Goal: Task Accomplishment & Management: Use online tool/utility

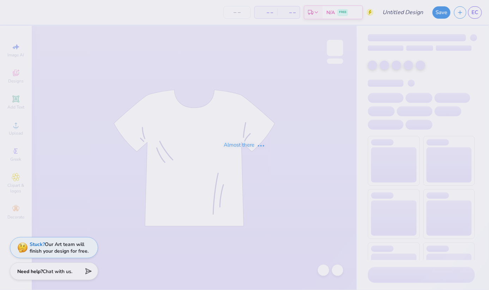
type input "[PERSON_NAME] : [US_STATE][GEOGRAPHIC_DATA]"
type input "12"
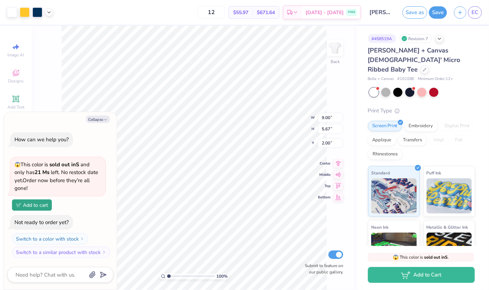
type textarea "x"
type input "7.94"
type input "5.00"
type textarea "x"
type input "2.31"
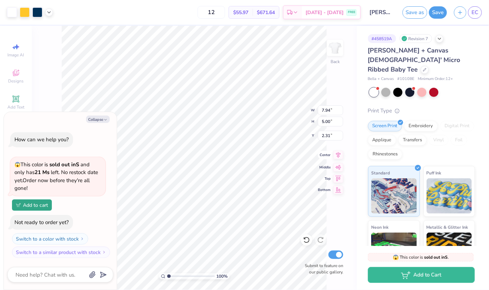
click at [339, 156] on icon at bounding box center [338, 155] width 5 height 6
type textarea "x"
type input "8.15"
type input "5.13"
type input "2.20"
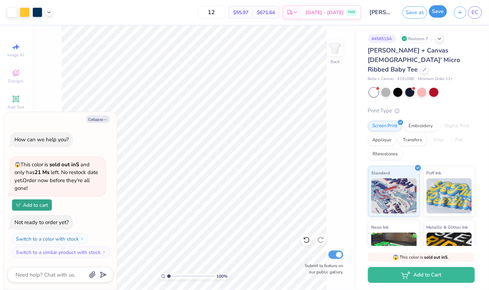
click at [443, 9] on button "Save" at bounding box center [438, 11] width 18 height 12
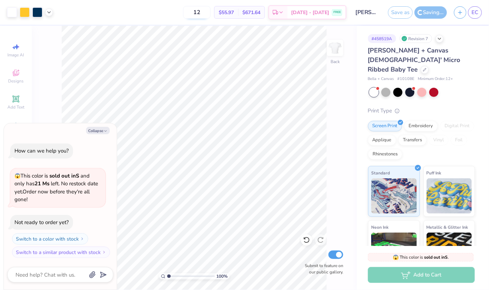
click at [207, 13] on input "12" at bounding box center [197, 12] width 28 height 13
type input "1"
type input "24"
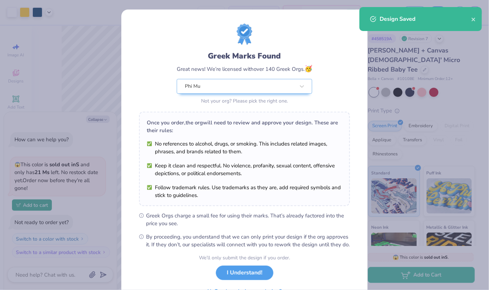
click at [49, 11] on div "Greek Marks Found Great news! We’re licensed with over 140 Greek Orgs. 🥳 Phi Mu…" at bounding box center [244, 145] width 489 height 290
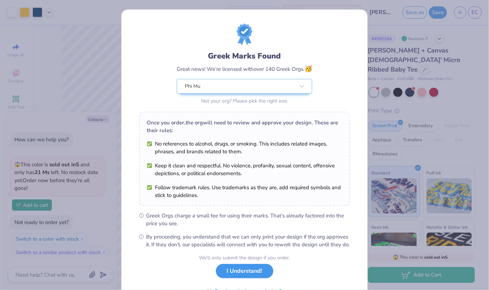
click at [244, 279] on button "I Understand!" at bounding box center [244, 271] width 57 height 14
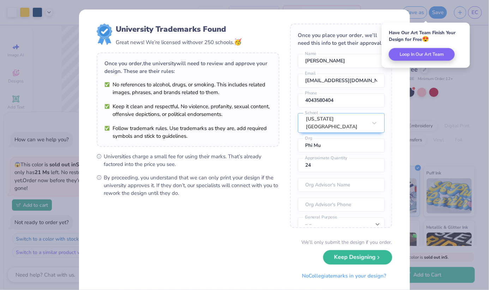
click at [415, 231] on div "University Trademarks Found Great news! We’re licensed with over 250 schools. 🥳…" at bounding box center [244, 145] width 489 height 290
click at [363, 261] on button "Keep Designing" at bounding box center [357, 256] width 69 height 14
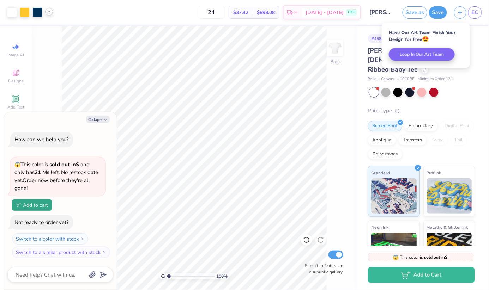
click at [47, 11] on icon at bounding box center [49, 12] width 6 height 6
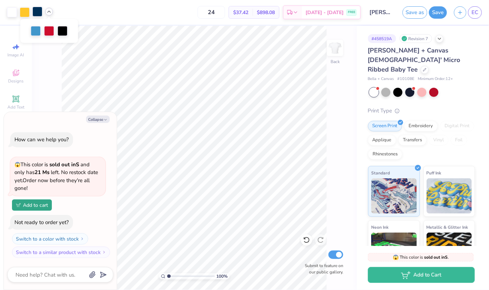
click at [36, 12] on div at bounding box center [37, 12] width 10 height 10
type textarea "x"
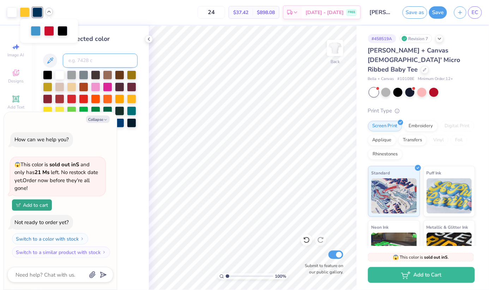
click at [90, 64] on input at bounding box center [100, 61] width 75 height 14
type input "340"
type textarea "x"
click at [49, 12] on icon at bounding box center [49, 12] width 6 height 6
click at [73, 55] on input at bounding box center [100, 61] width 75 height 14
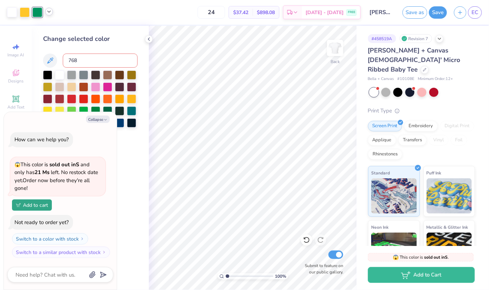
type input "7688"
click at [48, 11] on polyline at bounding box center [49, 11] width 3 height 1
click at [148, 36] on icon at bounding box center [149, 39] width 6 height 6
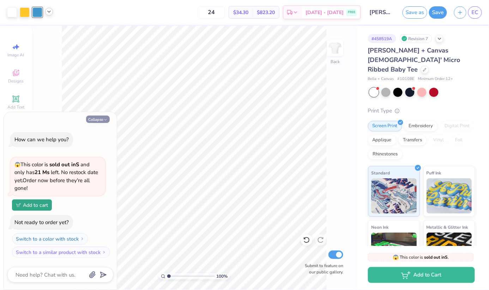
click at [96, 118] on button "Collapse" at bounding box center [98, 119] width 24 height 7
type textarea "x"
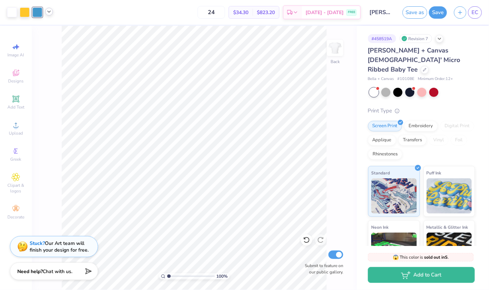
click at [37, 240] on div "Stuck? Our Art team will finish your design for free." at bounding box center [54, 246] width 88 height 21
click at [32, 245] on strong "Stuck?" at bounding box center [37, 243] width 15 height 7
click at [51, 250] on div "Stuck? Our Art team will finish your design for free." at bounding box center [59, 246] width 59 height 13
click at [221, 9] on input "24" at bounding box center [212, 12] width 28 height 13
type input "2"
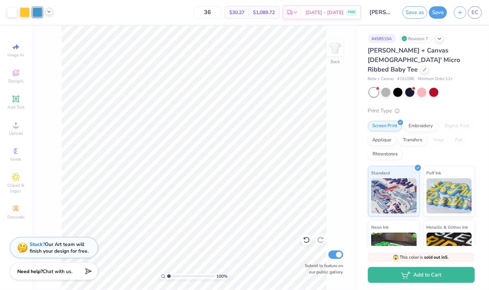
type input "36"
click at [36, 245] on strong "Stuck?" at bounding box center [37, 243] width 15 height 7
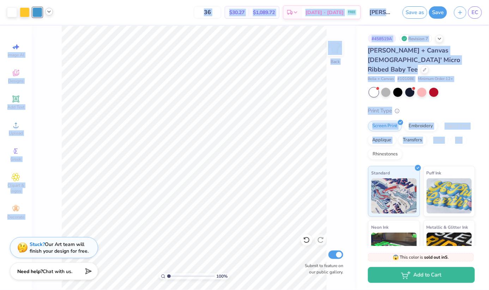
drag, startPoint x: 487, startPoint y: 144, endPoint x: 567, endPoint y: 147, distance: 79.8
click at [488, 147] on html "Art colors 36 $30.27 Per Item $1,089.72 Total Est. Delivery Aug 30 - Sep 2 FREE…" at bounding box center [244, 145] width 489 height 290
click at [438, 13] on button "Save" at bounding box center [438, 11] width 18 height 12
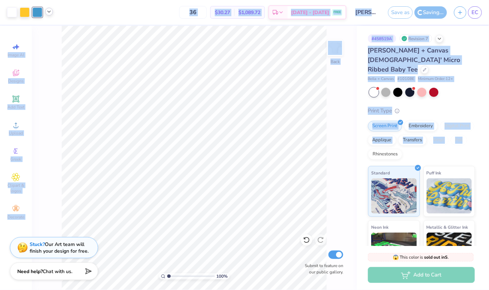
drag, startPoint x: 447, startPoint y: 4, endPoint x: 373, endPoint y: 50, distance: 87.5
click at [488, 138] on html "Art colors 36 $30.27 Per Item $1,089.72 Total Est. Delivery Aug 30 - Sep 2 FREE…" at bounding box center [244, 145] width 489 height 290
click at [478, 78] on div "# 458519A Revision 7 Bella + Canvas Ladies' Micro Ribbed Baby Tee Bella + Canva…" at bounding box center [423, 176] width 132 height 300
click at [373, 50] on span "[PERSON_NAME] + Canvas [DEMOGRAPHIC_DATA]' Micro Ribbed Baby Tee" at bounding box center [414, 60] width 92 height 28
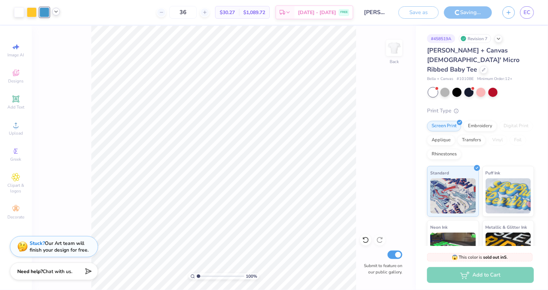
click at [37, 242] on strong "Stuck?" at bounding box center [37, 243] width 15 height 7
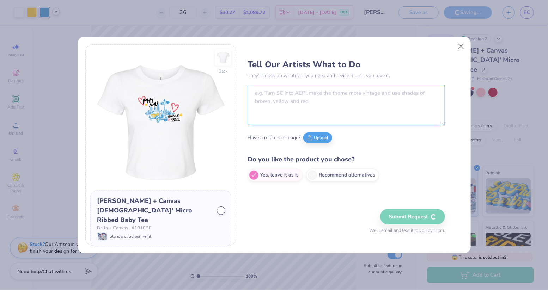
click at [324, 97] on textarea at bounding box center [347, 105] width 198 height 40
type textarea "can you remove the white screen print color and just use the white background"
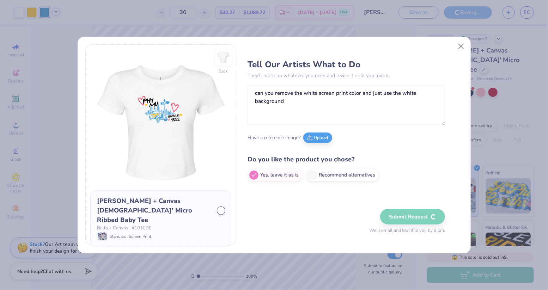
click at [397, 216] on div "Submit Request We’ll email and text it to you by 8 pm." at bounding box center [407, 221] width 76 height 25
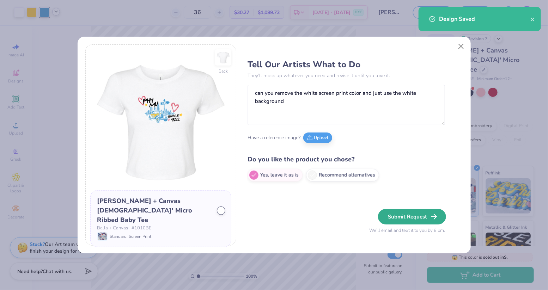
click at [402, 213] on button "Submit Request" at bounding box center [412, 217] width 68 height 16
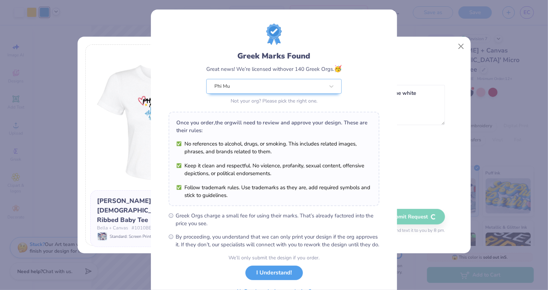
scroll to position [38, 0]
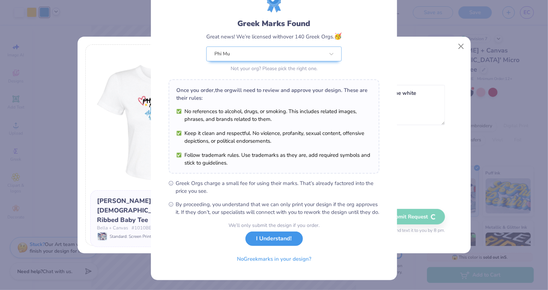
click at [266, 236] on button "I Understand!" at bounding box center [273, 239] width 57 height 14
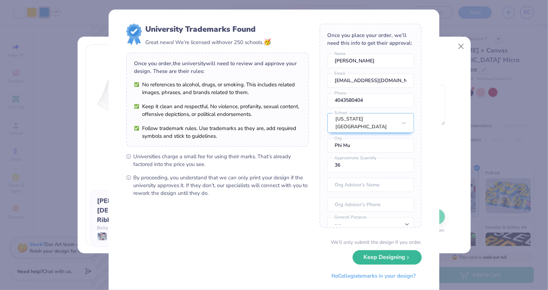
click at [391, 251] on button "Keep Designing" at bounding box center [387, 257] width 69 height 14
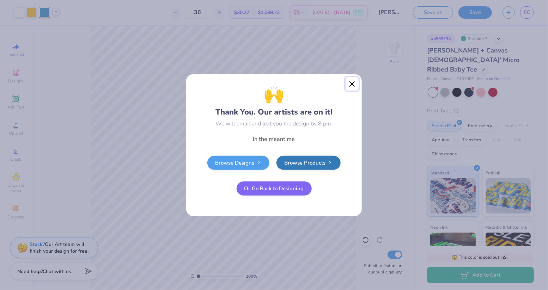
click at [350, 87] on button "Close" at bounding box center [352, 83] width 13 height 13
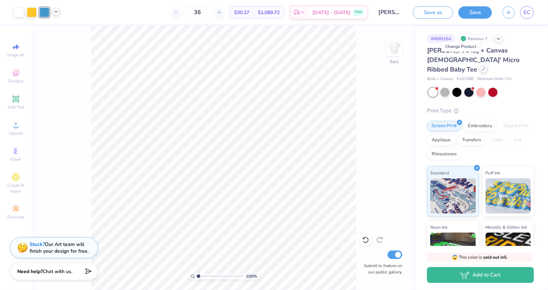
click at [480, 65] on div at bounding box center [484, 69] width 8 height 8
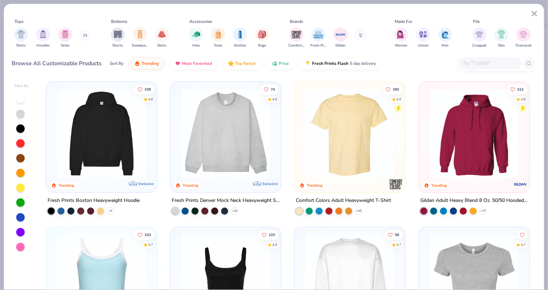
click at [85, 30] on button at bounding box center [85, 35] width 11 height 11
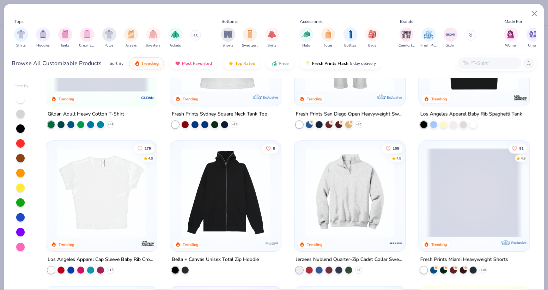
scroll to position [429, 0]
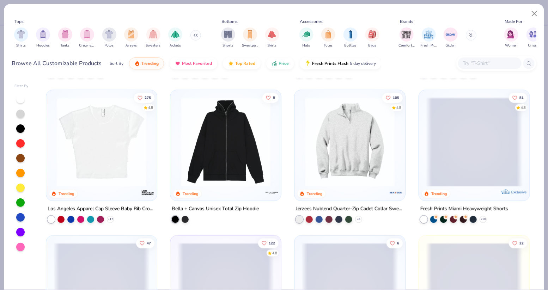
click at [96, 148] on img at bounding box center [101, 142] width 97 height 90
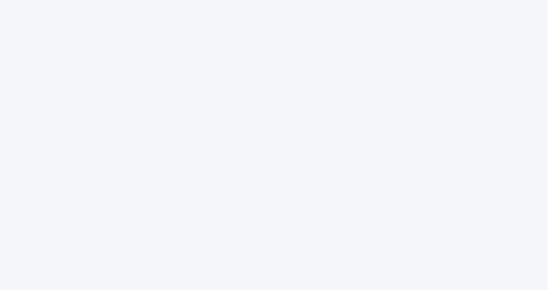
click at [305, 78] on div at bounding box center [274, 145] width 548 height 290
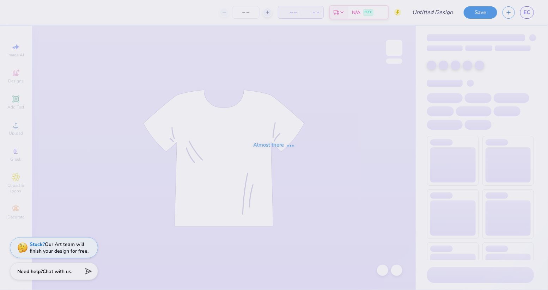
type input "[PERSON_NAME] : [US_STATE][GEOGRAPHIC_DATA]"
type input "24"
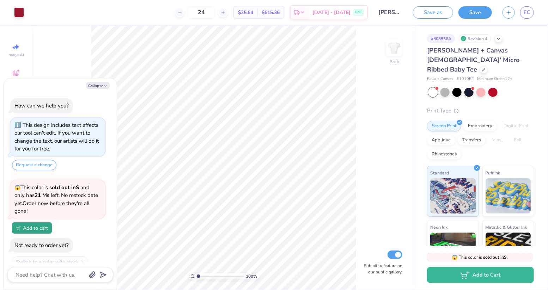
scroll to position [22, 0]
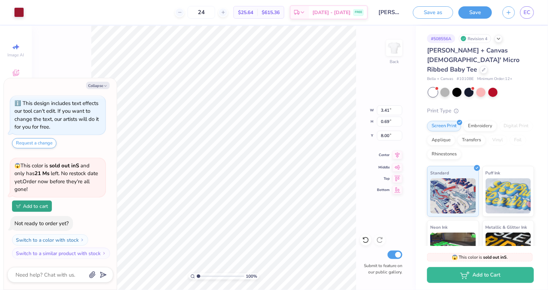
click at [398, 155] on icon at bounding box center [398, 155] width 10 height 8
type textarea "x"
type input "3.38"
type input "3.23"
type input "5.45"
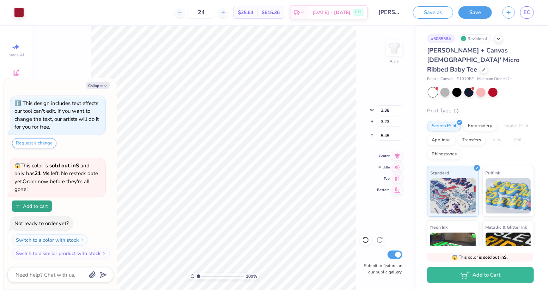
type textarea "x"
type input "3.00"
type textarea "x"
type input "1.92"
type input "0.39"
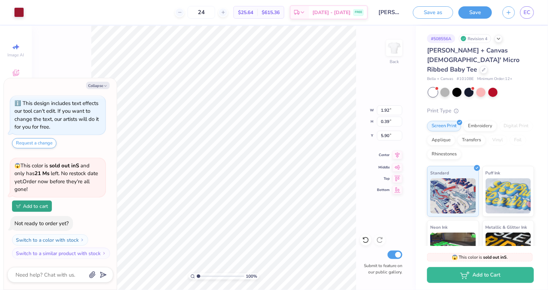
click at [400, 155] on icon at bounding box center [398, 155] width 10 height 8
click at [483, 120] on div "Embroidery" at bounding box center [480, 125] width 34 height 11
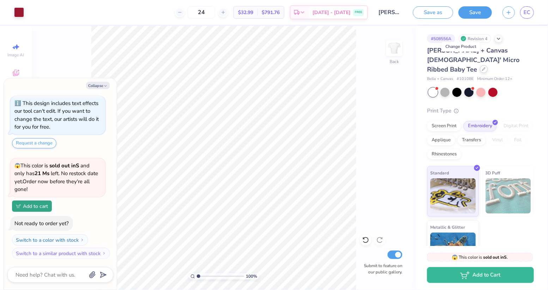
click at [480, 65] on div at bounding box center [484, 69] width 8 height 8
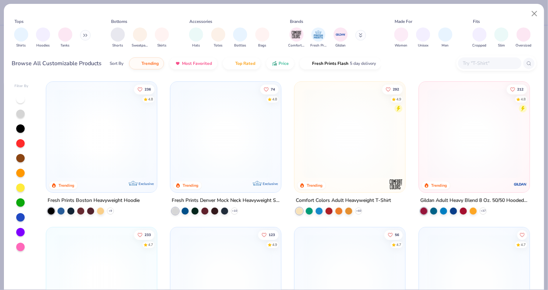
type textarea "x"
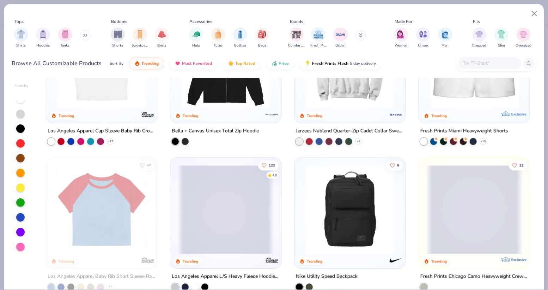
scroll to position [410, 0]
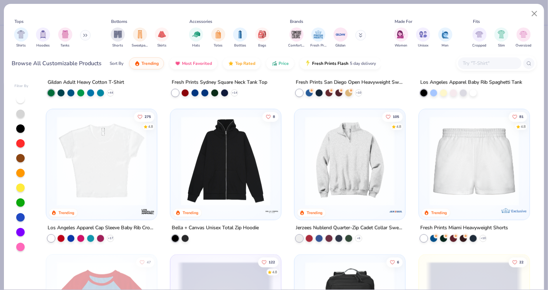
click at [132, 165] on img at bounding box center [101, 161] width 97 height 90
